Goal: Information Seeking & Learning: Check status

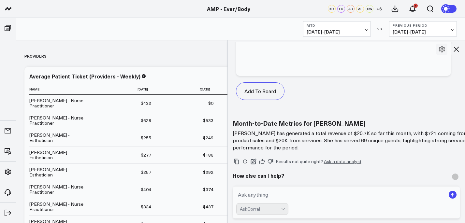
scroll to position [957, 0]
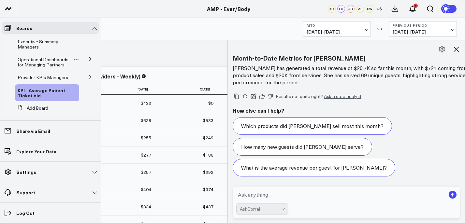
click at [38, 56] on span "Operational Dashboards for Managing Partners" at bounding box center [43, 61] width 51 height 11
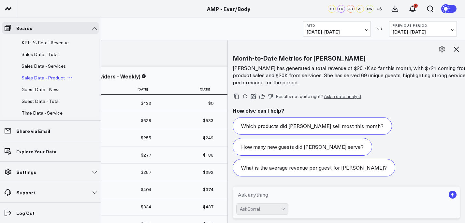
scroll to position [94, 0]
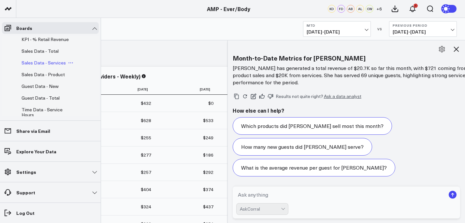
click at [46, 69] on div "Sales Data - Services" at bounding box center [49, 63] width 60 height 12
click at [44, 76] on div "Sales Data - Product" at bounding box center [49, 75] width 60 height 12
click at [43, 78] on span "Sales Data - Product" at bounding box center [43, 74] width 43 height 6
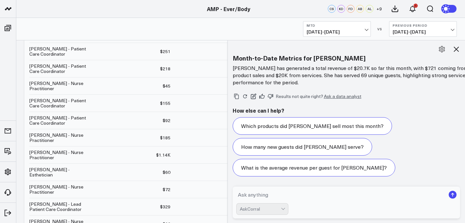
scroll to position [20, 0]
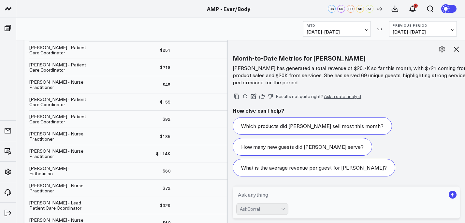
click at [361, 26] on b "MTD" at bounding box center [337, 25] width 61 height 4
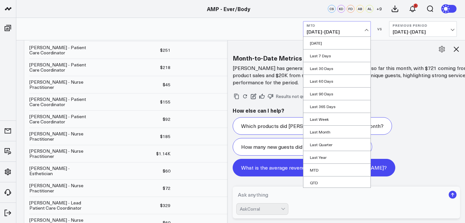
click at [344, 169] on link "MTD" at bounding box center [336, 170] width 67 height 12
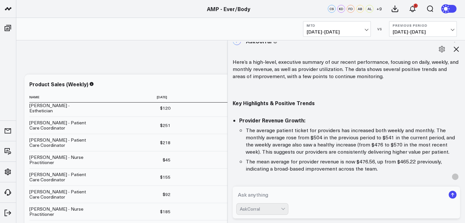
scroll to position [0, 0]
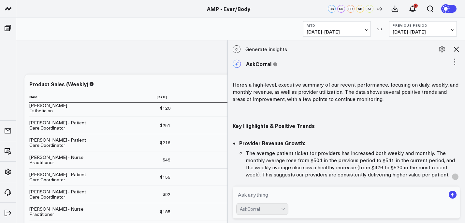
click at [460, 51] on icon at bounding box center [456, 49] width 8 height 8
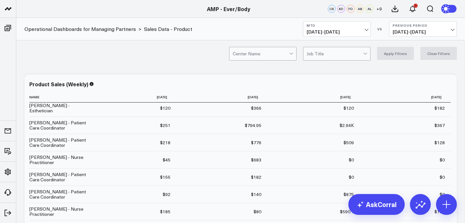
click at [291, 62] on div "Center Name Job Title Apply Filters Clear Filters" at bounding box center [240, 53] width 449 height 26
click at [292, 58] on div at bounding box center [292, 53] width 6 height 13
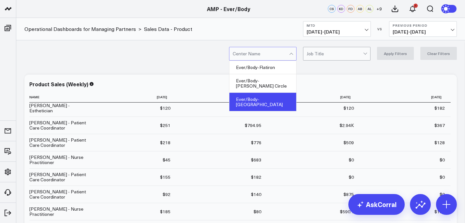
click at [287, 93] on div "Ever/Body-[GEOGRAPHIC_DATA]" at bounding box center [262, 102] width 67 height 18
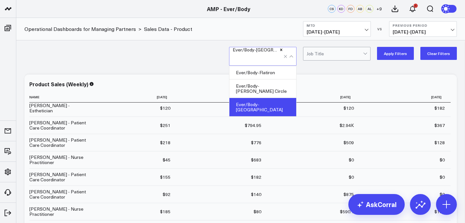
click at [401, 56] on button "Apply Filters" at bounding box center [395, 53] width 37 height 13
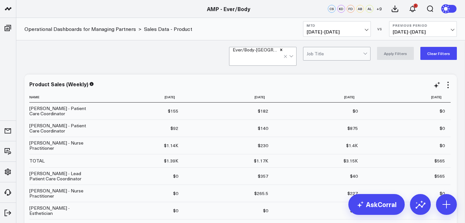
scroll to position [42, 0]
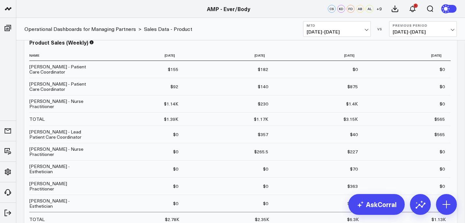
click at [368, 33] on button "MTD [DATE] - [DATE]" at bounding box center [337, 29] width 68 height 16
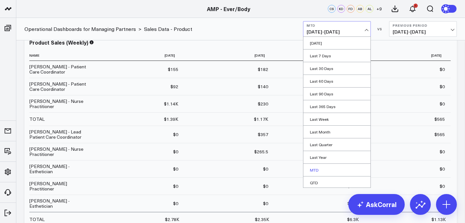
click at [341, 169] on link "MTD" at bounding box center [336, 170] width 67 height 12
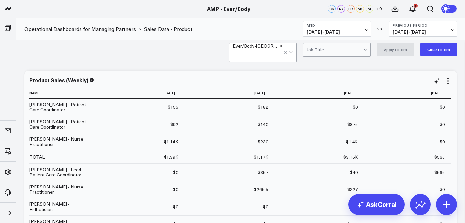
scroll to position [0, 0]
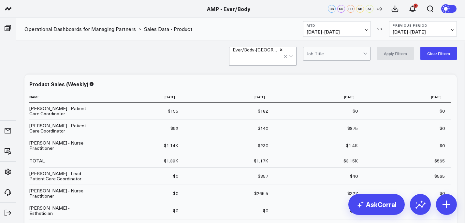
click at [356, 62] on div "Ever/Body-Williamsburg Job Title Apply Filters Clear Filters" at bounding box center [240, 53] width 449 height 26
click at [355, 56] on div at bounding box center [335, 53] width 56 height 13
click at [365, 42] on div "Ever/Body-Williamsburg Job Title Apply Filters Clear Filters" at bounding box center [240, 53] width 449 height 26
click at [416, 31] on span "[DATE] - [DATE]" at bounding box center [423, 31] width 61 height 5
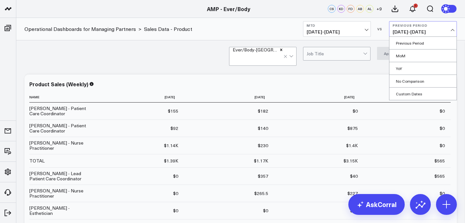
click at [363, 75] on div "Product Sales (Weekly) Name [DATE] [DATE] [DATE] [DATE] [PERSON_NAME] - Patient…" at bounding box center [240, 200] width 432 height 251
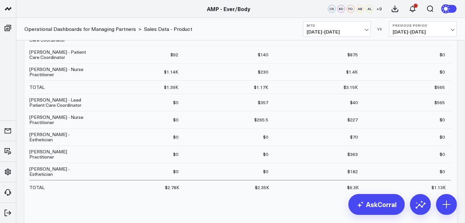
scroll to position [75, 0]
